Goal: Information Seeking & Learning: Learn about a topic

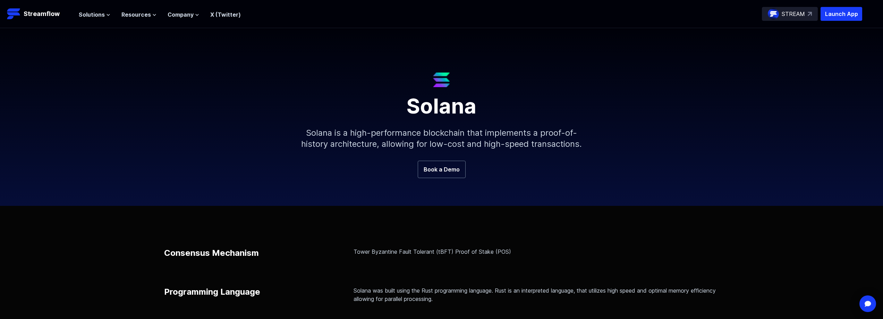
scroll to position [35, 0]
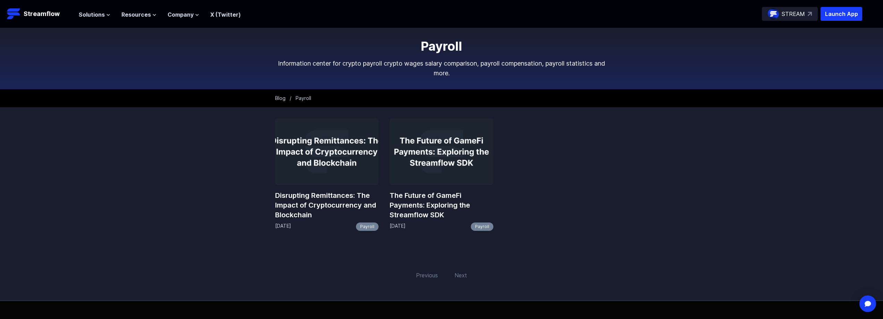
scroll to position [35, 0]
